Goal: Information Seeking & Learning: Learn about a topic

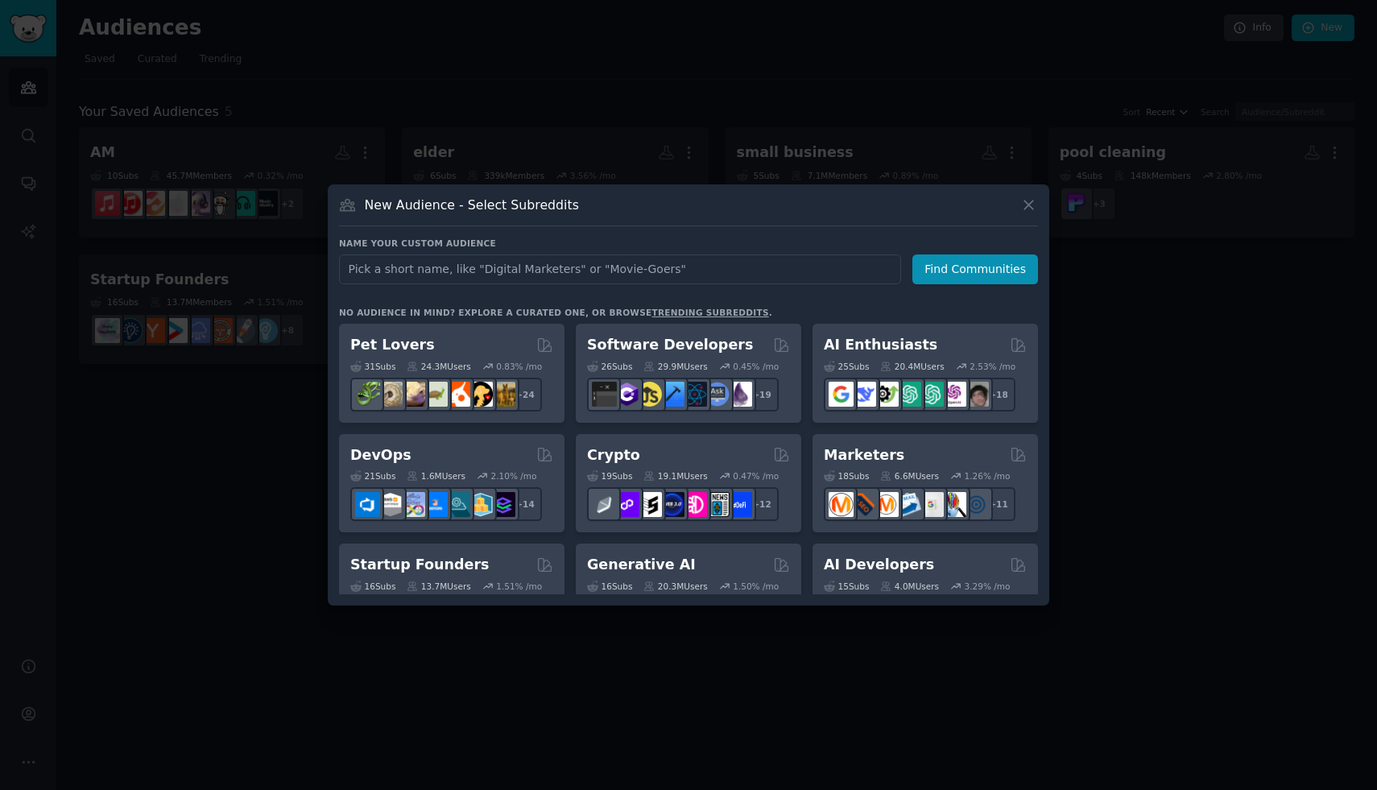
click at [688, 136] on div at bounding box center [688, 395] width 1377 height 790
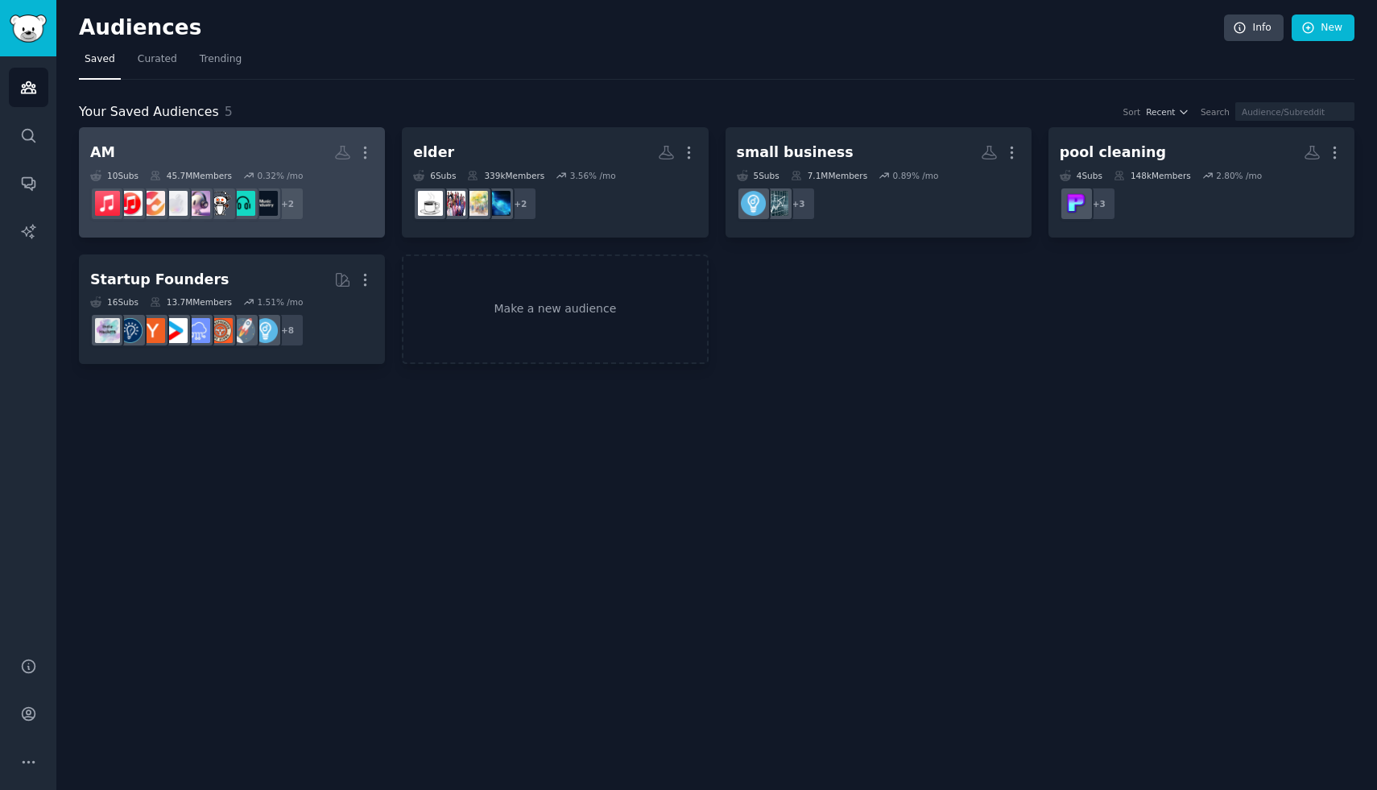
click at [230, 160] on h2 "AM More" at bounding box center [231, 153] width 283 height 28
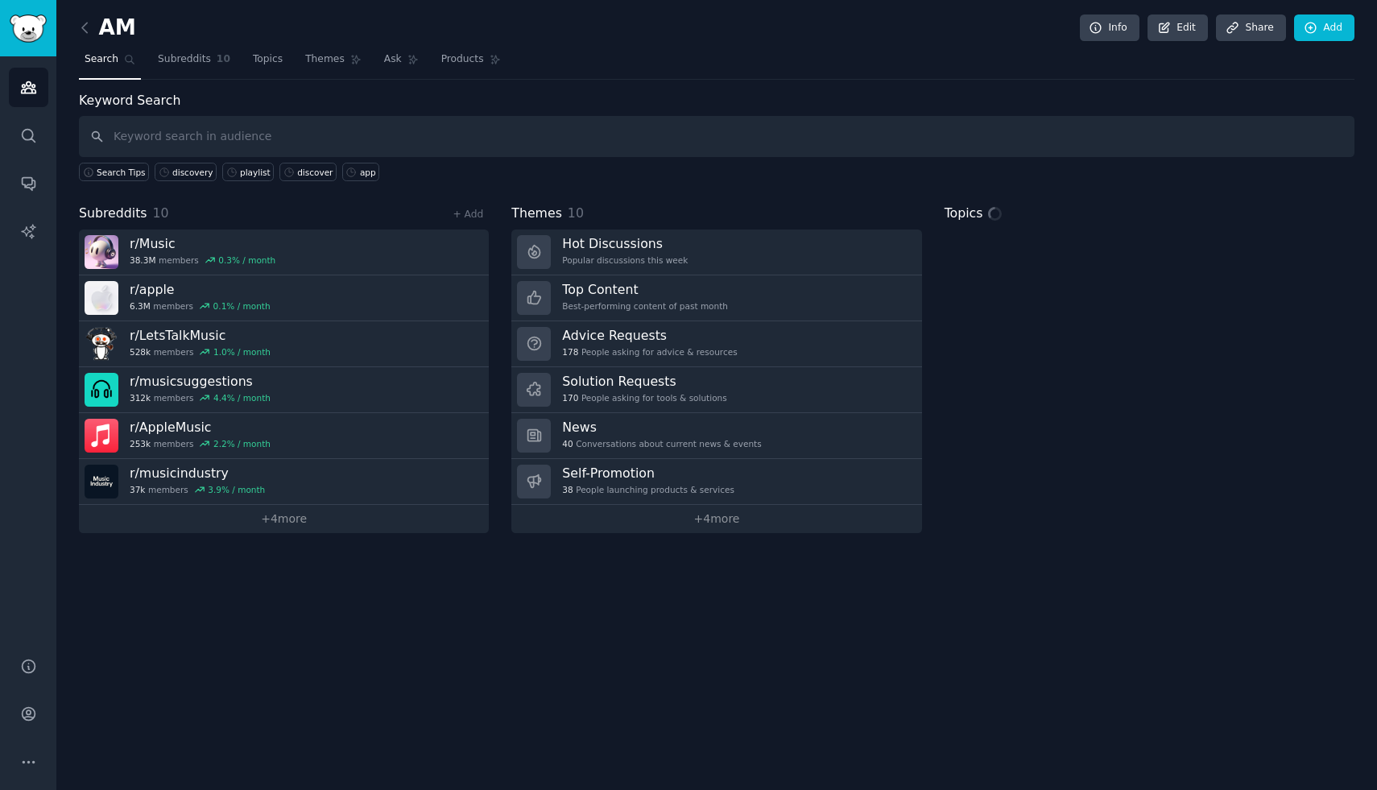
click at [529, 131] on input "text" at bounding box center [717, 136] width 1276 height 41
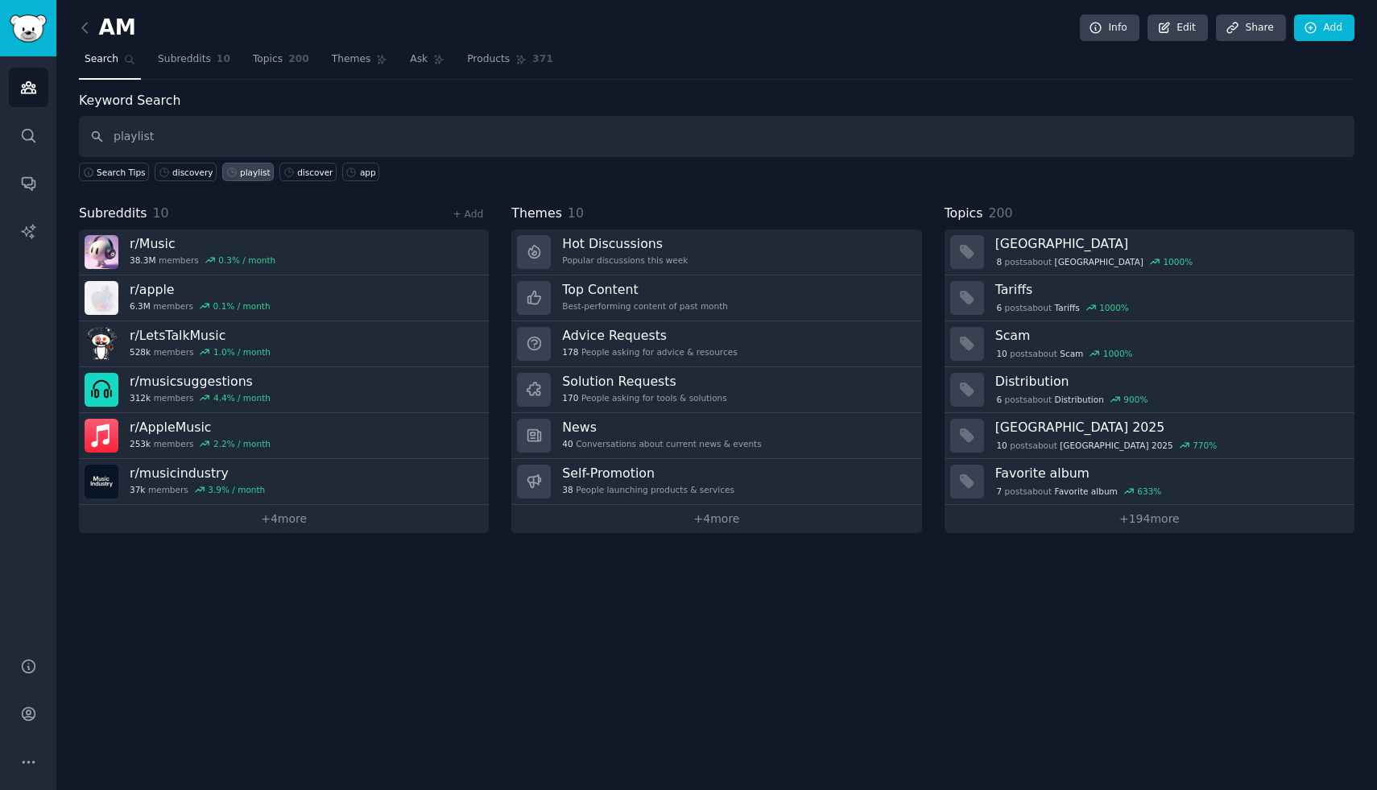
type input "playlist"
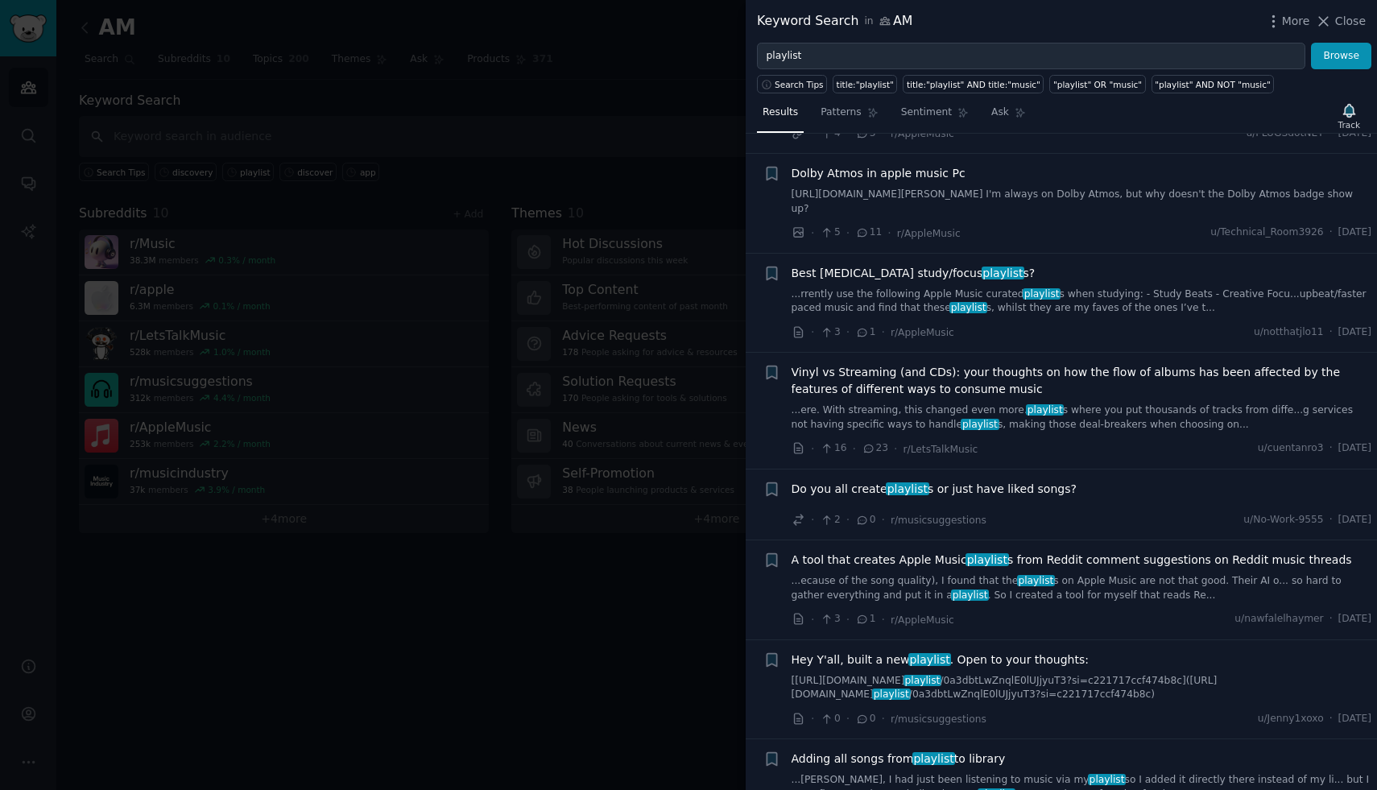
scroll to position [3291, 0]
